Goal: Task Accomplishment & Management: Use online tool/utility

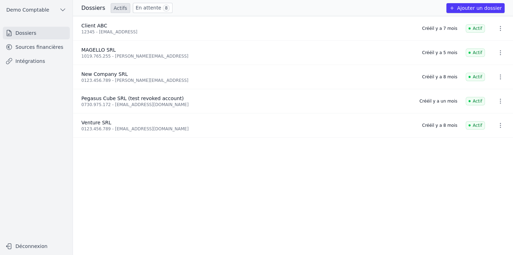
click at [482, 11] on button "Ajouter un dossier" at bounding box center [476, 8] width 58 height 10
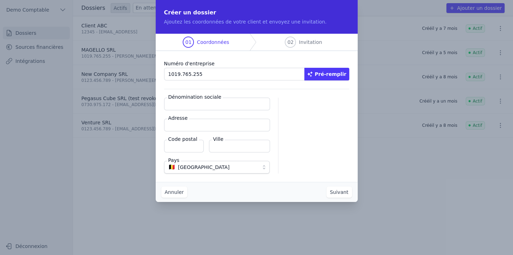
type input "1019.765.255"
click at [334, 68] on div "Numéro d'entreprise 1019.765.255 Pré-remplir" at bounding box center [256, 69] width 185 height 21
click at [332, 72] on button "Pré-remplir" at bounding box center [327, 74] width 45 height 13
type input "MAGELLO SRL"
type input "Avenue du Derby 30/16"
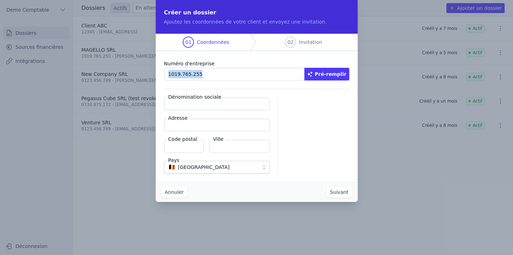
type input "1050"
type input "Ixelles"
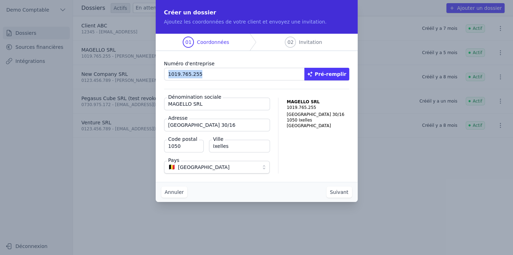
click at [339, 194] on button "Suivant" at bounding box center [340, 191] width 26 height 11
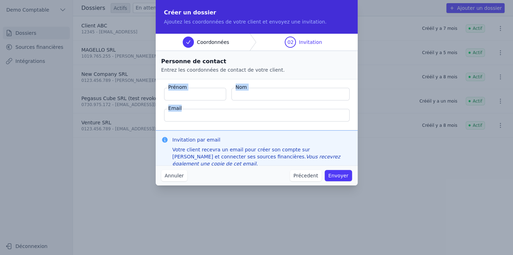
drag, startPoint x: 169, startPoint y: 85, endPoint x: 251, endPoint y: 111, distance: 85.4
click at [251, 111] on fieldset "Prénom Nom Email" at bounding box center [257, 104] width 202 height 51
drag, startPoint x: 172, startPoint y: 139, endPoint x: 223, endPoint y: 140, distance: 51.2
click at [223, 140] on div "Invitation par email Votre client recevra un email pour créer son compte sur Ma…" at bounding box center [256, 151] width 191 height 31
click at [174, 173] on button "Annuler" at bounding box center [174, 175] width 26 height 11
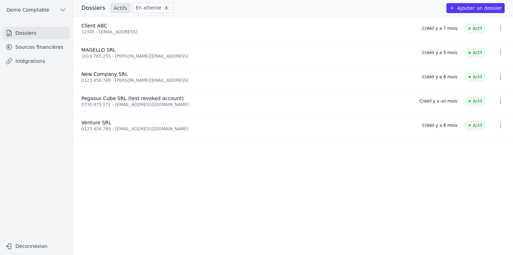
click at [24, 48] on link "Sources financières" at bounding box center [36, 47] width 67 height 13
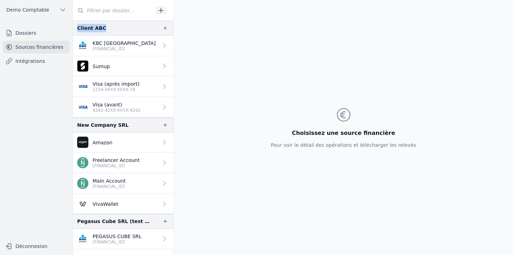
drag, startPoint x: 77, startPoint y: 28, endPoint x: 122, endPoint y: 27, distance: 44.9
click at [122, 27] on div "Client ABC" at bounding box center [123, 28] width 101 height 15
click at [106, 47] on p "[FINANCIAL_ID]" at bounding box center [124, 49] width 63 height 6
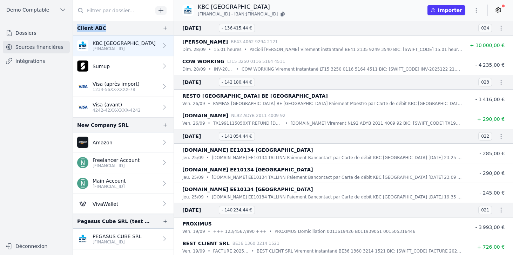
click at [498, 10] on icon at bounding box center [498, 10] width 7 height 7
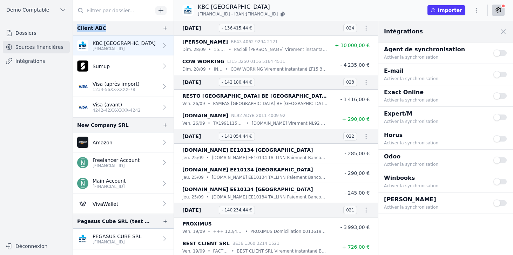
drag, startPoint x: 386, startPoint y: 132, endPoint x: 425, endPoint y: 143, distance: 41.1
click at [425, 143] on div "Horus Activer la synchronisation" at bounding box center [434, 138] width 101 height 15
click at [496, 139] on button "Use setting" at bounding box center [501, 138] width 14 height 7
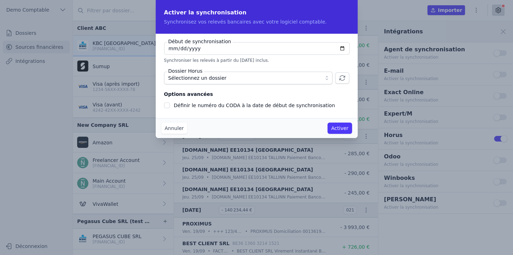
click at [343, 47] on input "2025-10-02" at bounding box center [257, 48] width 186 height 13
type input "2024-01-02"
checkbox input "false"
type input "2024-01-01"
click at [189, 78] on span "Sélectionnez un dossier" at bounding box center [197, 78] width 58 height 8
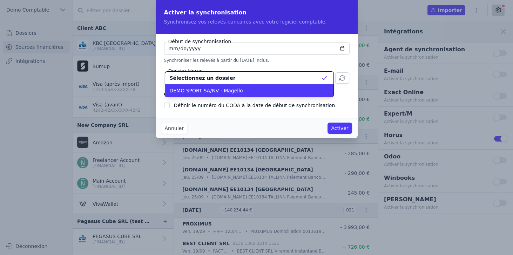
click at [189, 93] on span "DEMO SPORT SA/NV - Magello" at bounding box center [205, 90] width 73 height 7
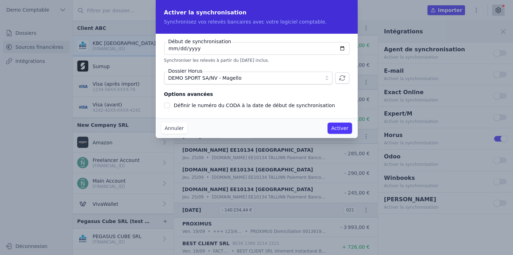
click at [178, 128] on button "Annuler" at bounding box center [174, 127] width 26 height 11
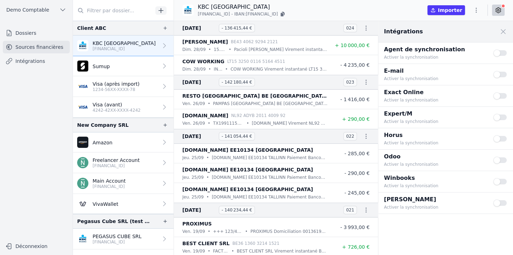
click at [120, 113] on link "Visa (avant) 4242-42XX-XXXX-4242" at bounding box center [123, 107] width 101 height 21
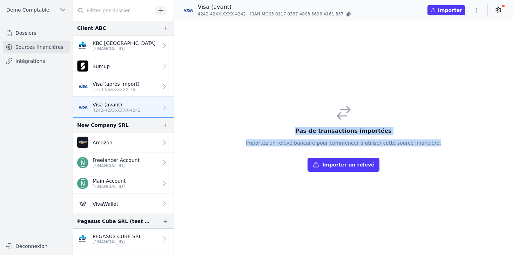
drag, startPoint x: 307, startPoint y: 128, endPoint x: 437, endPoint y: 145, distance: 131.3
click at [437, 145] on div "Pas de transactions importées Importez un relevé bancaire pour commencer à util…" at bounding box center [343, 138] width 339 height 234
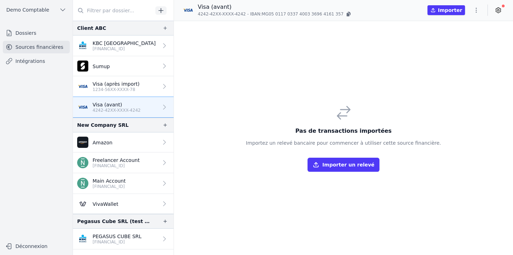
click at [432, 149] on div "Pas de transactions importées Importez un relevé bancaire pour commencer à util…" at bounding box center [343, 138] width 206 height 79
click at [339, 166] on button "Importer un relevé" at bounding box center [344, 165] width 72 height 14
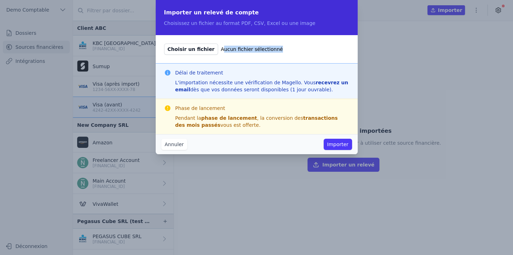
drag, startPoint x: 214, startPoint y: 49, endPoint x: 269, endPoint y: 47, distance: 55.5
click at [269, 47] on label "Choisir un fichier Aucun fichier sélectionné" at bounding box center [256, 49] width 185 height 11
click at [180, 145] on button "Annuler" at bounding box center [174, 144] width 26 height 11
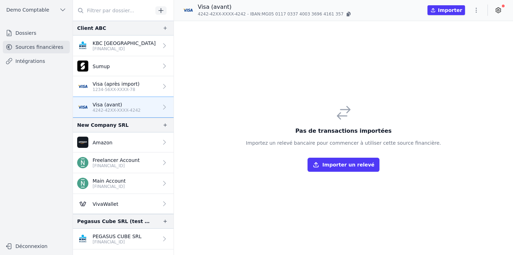
click at [120, 90] on p "1234-56XX-XXXX-78" at bounding box center [116, 90] width 47 height 6
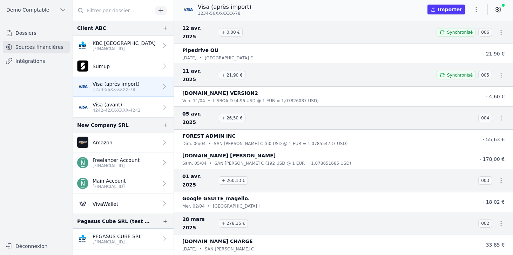
click at [496, 10] on icon at bounding box center [498, 9] width 7 height 7
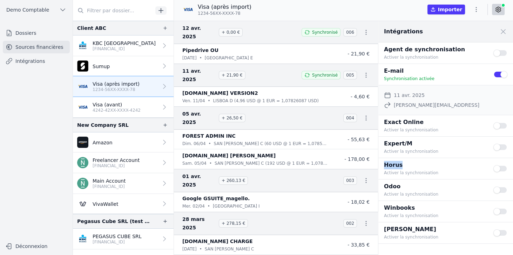
drag, startPoint x: 384, startPoint y: 165, endPoint x: 405, endPoint y: 165, distance: 21.4
click at [405, 165] on div "Horus Activer la synchronisation Use setting" at bounding box center [446, 168] width 135 height 21
click at [34, 64] on link "Intégrations" at bounding box center [36, 61] width 67 height 13
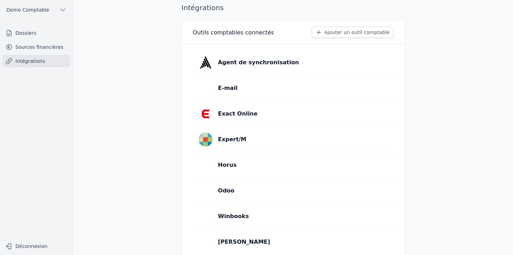
scroll to position [24, 0]
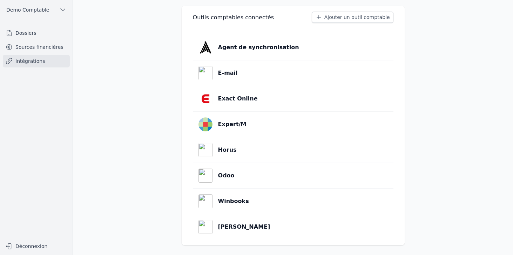
click at [245, 143] on link "Horus" at bounding box center [293, 149] width 201 height 25
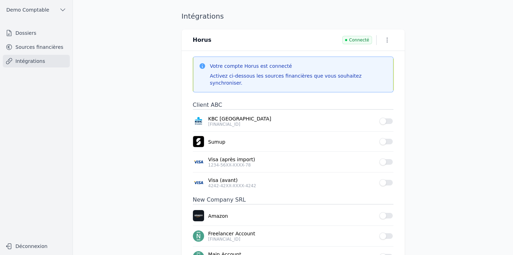
click at [388, 39] on icon "button" at bounding box center [387, 39] width 7 height 7
click at [371, 72] on button "Supprimer" at bounding box center [374, 67] width 43 height 13
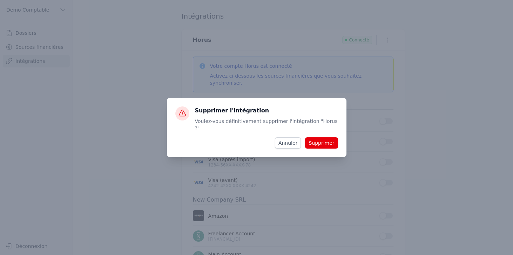
click at [318, 143] on button "Supprimer" at bounding box center [321, 142] width 33 height 11
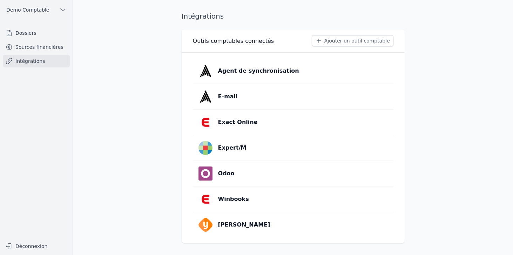
click at [369, 45] on button "Ajouter un outil comptable" at bounding box center [353, 40] width 82 height 11
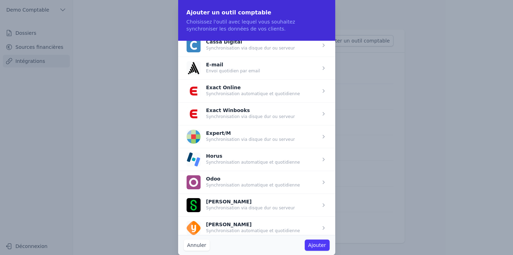
scroll to position [55, 0]
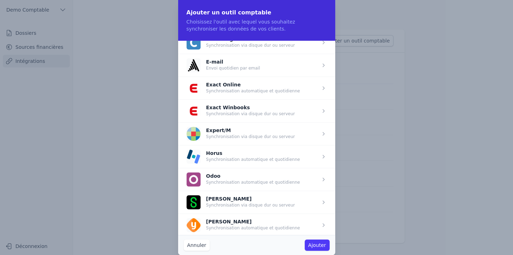
click at [226, 154] on span "button" at bounding box center [256, 156] width 157 height 23
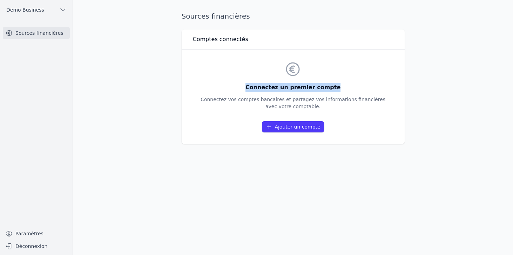
drag, startPoint x: 251, startPoint y: 87, endPoint x: 341, endPoint y: 86, distance: 90.2
click at [341, 86] on h3 "Connectez un premier compte" at bounding box center [293, 87] width 185 height 8
click at [343, 109] on p "Connectez vos comptes bancaires et partagez vos informations financières avec v…" at bounding box center [293, 103] width 185 height 14
click at [290, 131] on link "Ajouter un compte" at bounding box center [293, 126] width 62 height 11
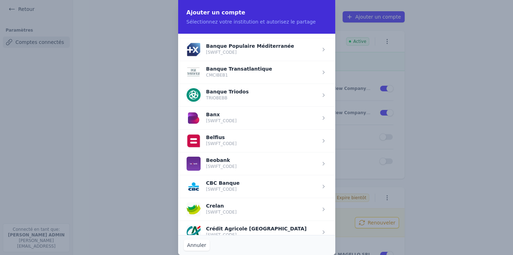
scroll to position [179, 0]
click at [229, 134] on span "button" at bounding box center [256, 140] width 157 height 23
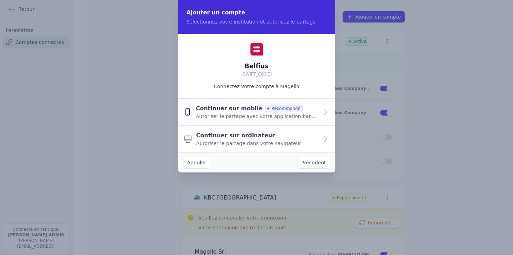
click at [228, 117] on span "Autoriser le partage avec votre application bancaire" at bounding box center [257, 116] width 122 height 7
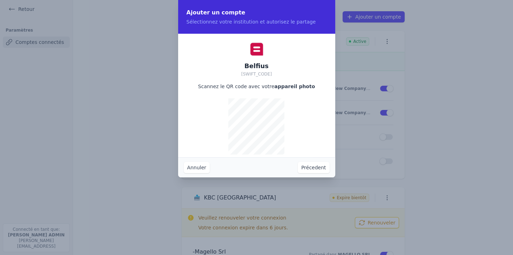
click at [316, 167] on button "Précedent" at bounding box center [314, 167] width 32 height 11
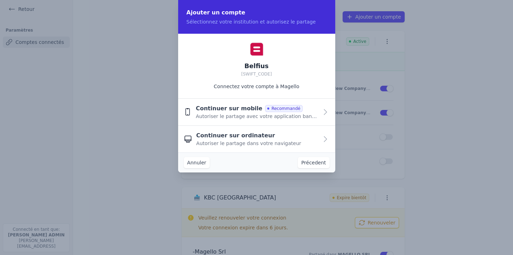
click at [210, 141] on span "Autoriser le partage dans votre navigateur" at bounding box center [248, 143] width 105 height 7
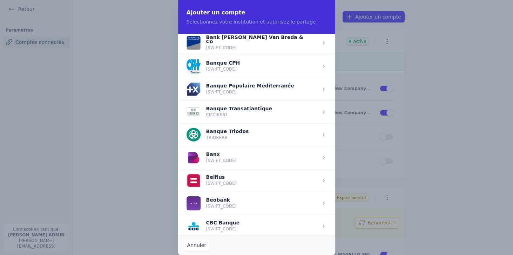
scroll to position [140, 0]
click at [218, 177] on span "button" at bounding box center [256, 179] width 157 height 23
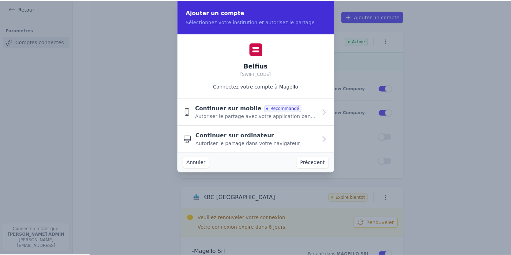
scroll to position [0, 0]
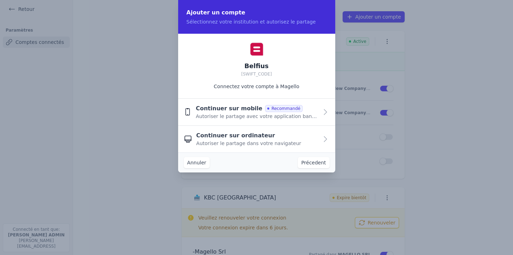
click at [216, 140] on span "Autoriser le partage dans votre navigateur" at bounding box center [248, 143] width 105 height 7
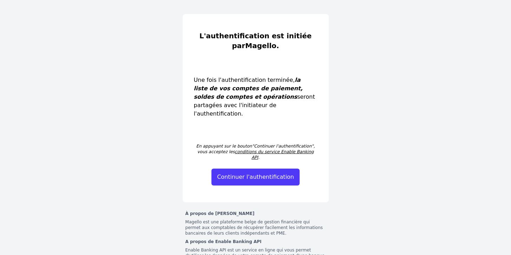
click at [257, 168] on button "Continuer l'authentification" at bounding box center [255, 176] width 88 height 17
